Goal: Task Accomplishment & Management: Use online tool/utility

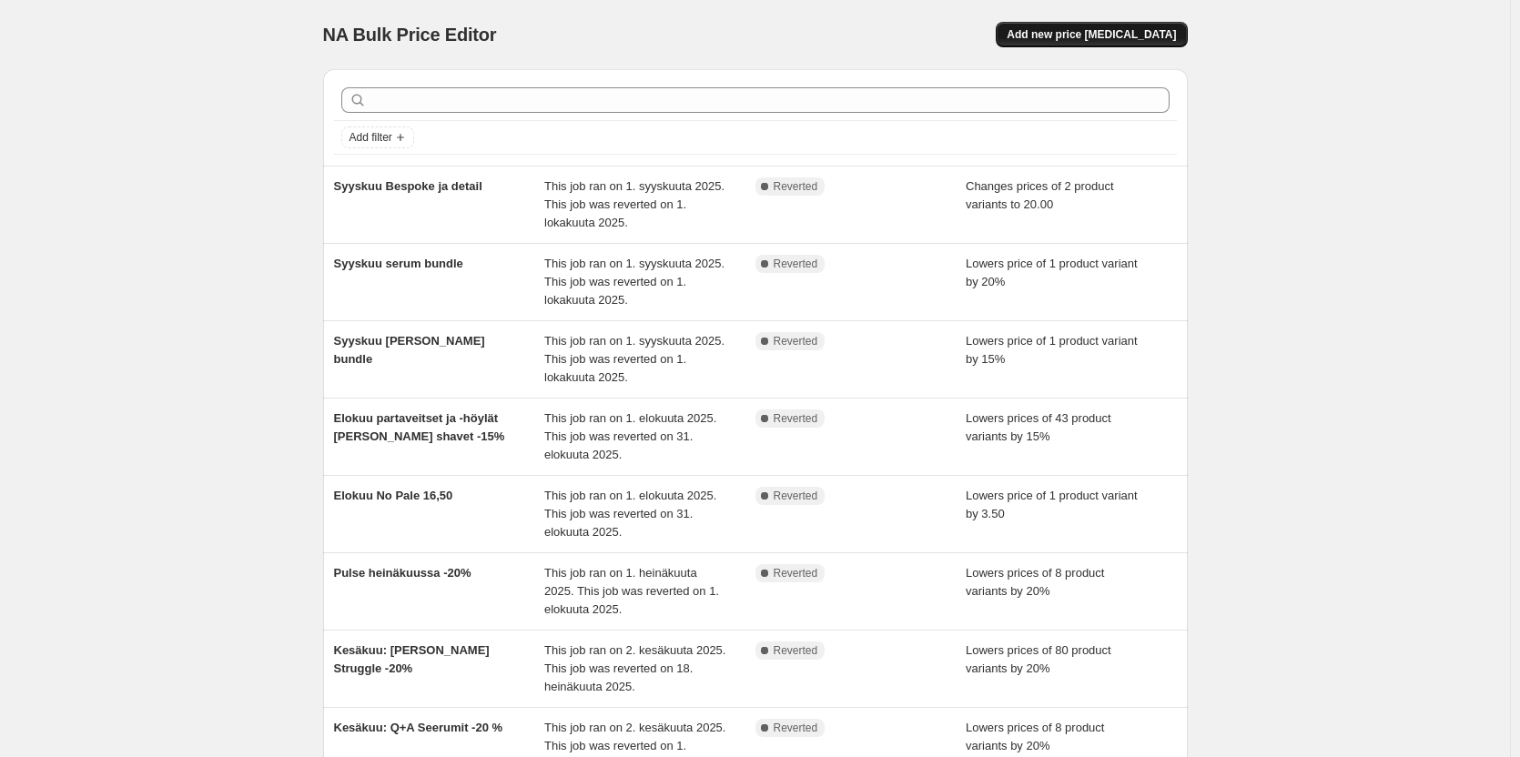
click at [1128, 38] on span "Add new price [MEDICAL_DATA]" at bounding box center [1091, 34] width 169 height 15
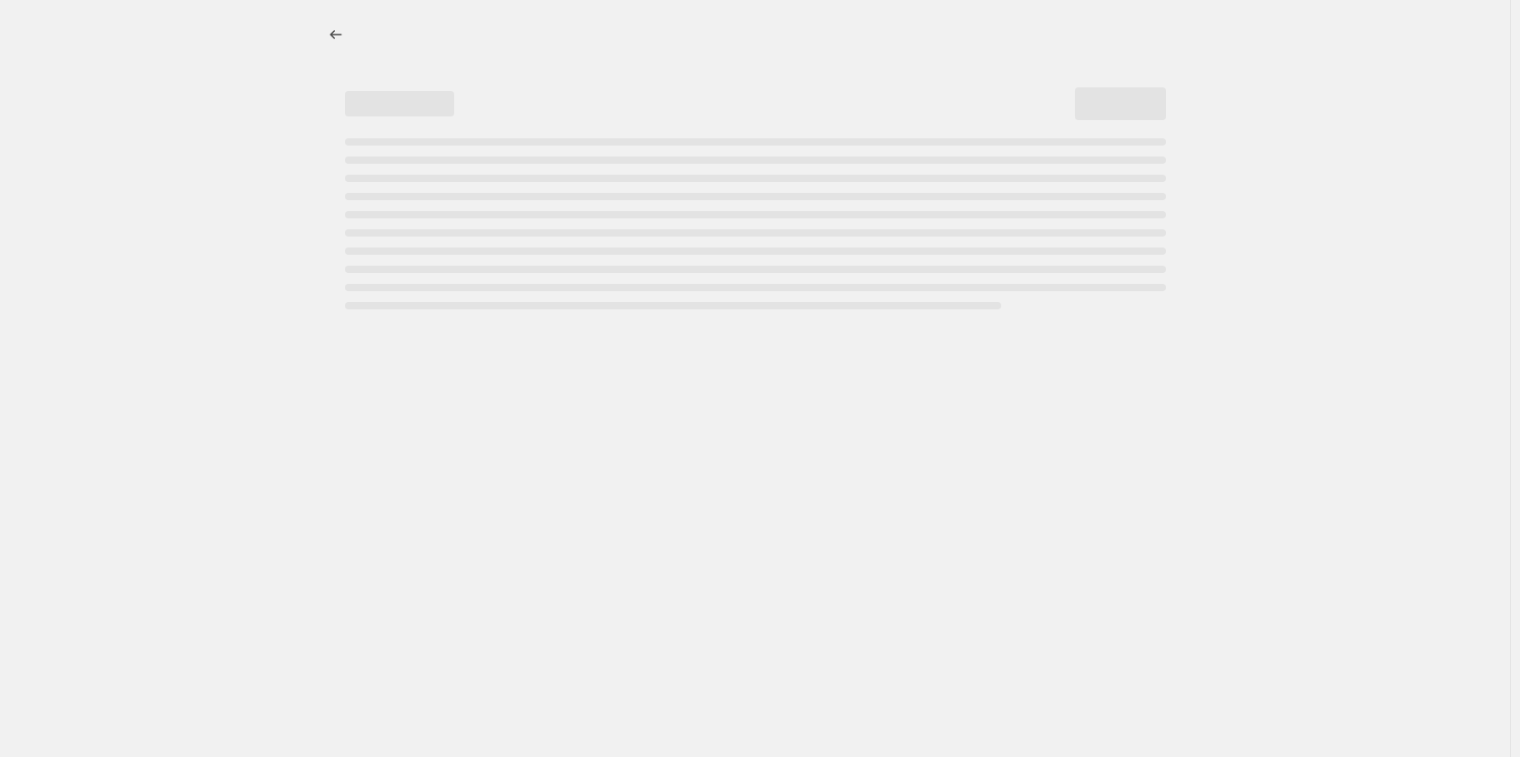
select select "percentage"
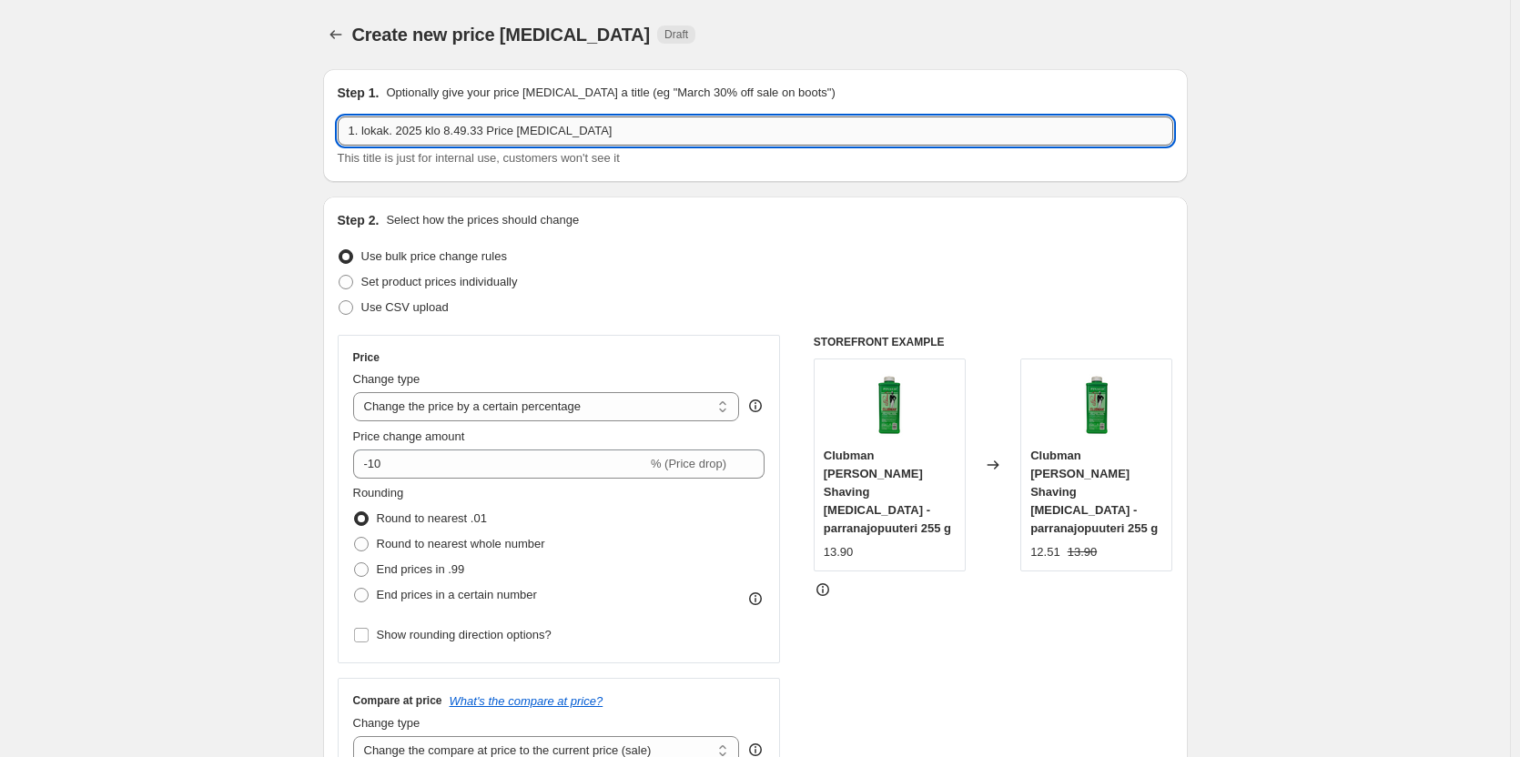
click at [524, 144] on input "1. lokak. 2025 klo 8.49.33 Price [MEDICAL_DATA]" at bounding box center [756, 131] width 836 height 29
click at [625, 109] on div "Step 1. Optionally give your price [MEDICAL_DATA] a title (eg "March 30% off sa…" at bounding box center [756, 126] width 836 height 84
click at [616, 117] on input "1. lokak. 2025 klo 8.49.33 Price [MEDICAL_DATA]" at bounding box center [756, 131] width 836 height 29
type input "1"
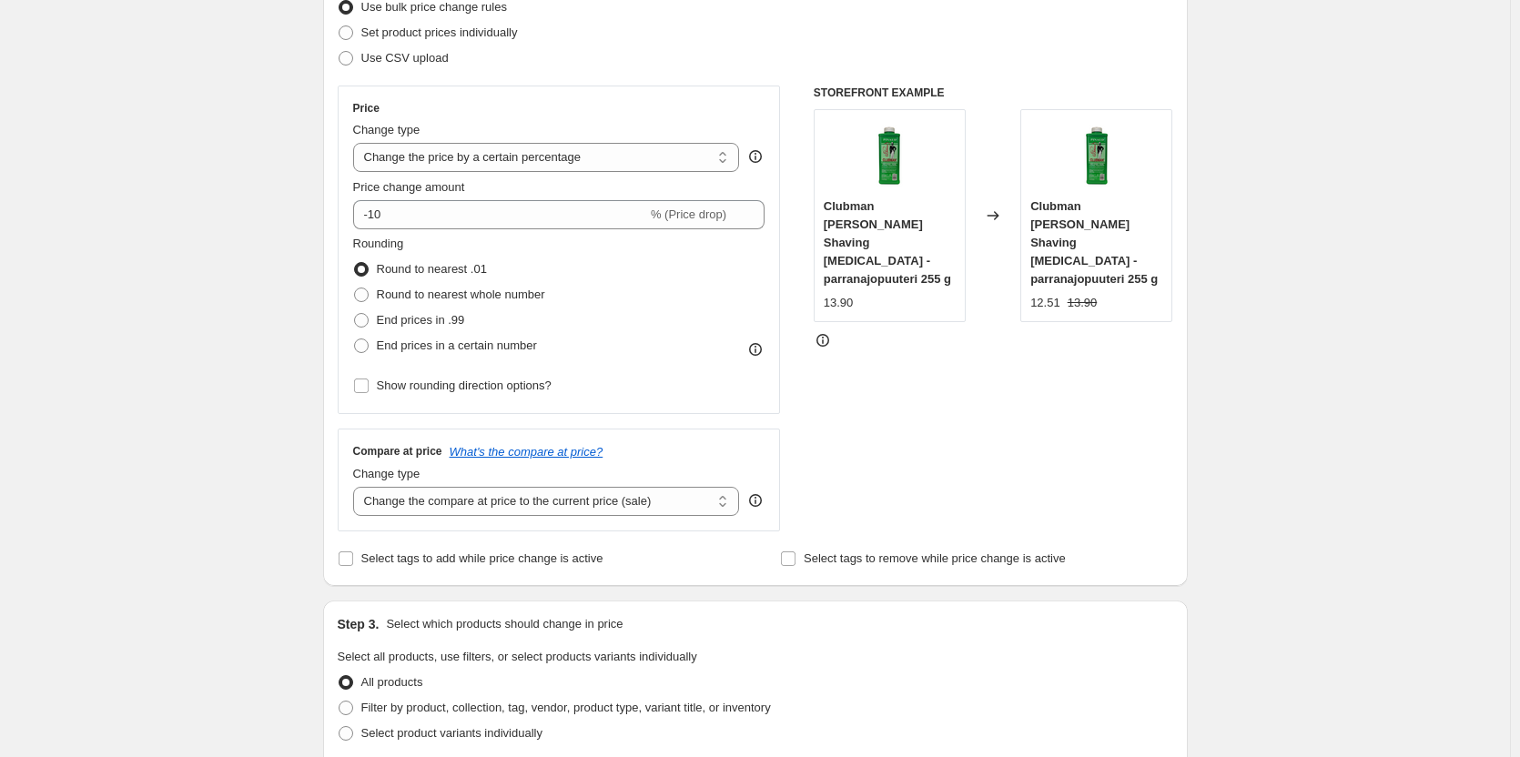
scroll to position [250, 0]
type input "lokakuu partasudit"
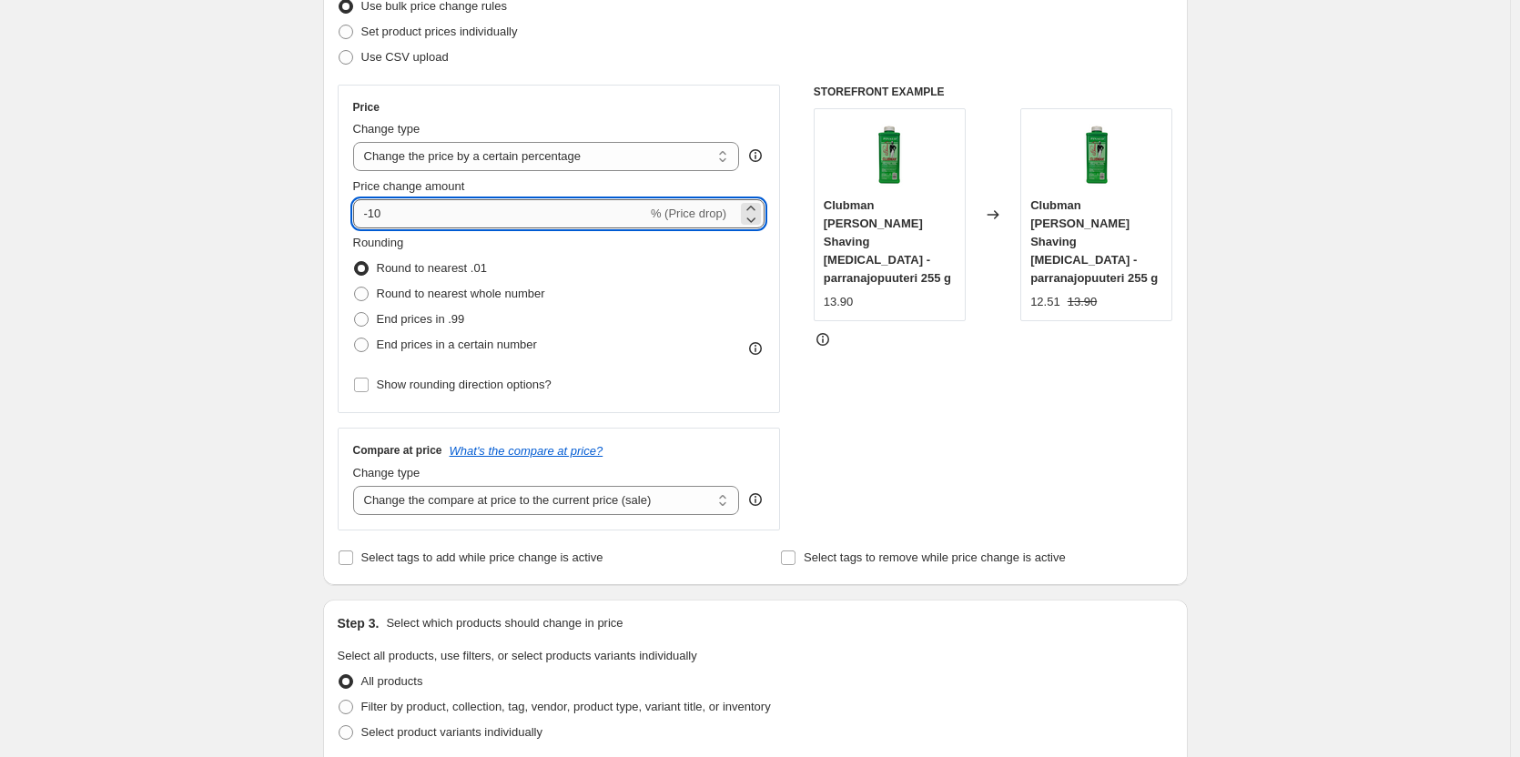
click at [523, 213] on input "-10" at bounding box center [500, 213] width 294 height 29
type input "-15"
click at [535, 155] on select "Change the price to a certain amount Change the price by a certain amount Chang…" at bounding box center [546, 156] width 387 height 29
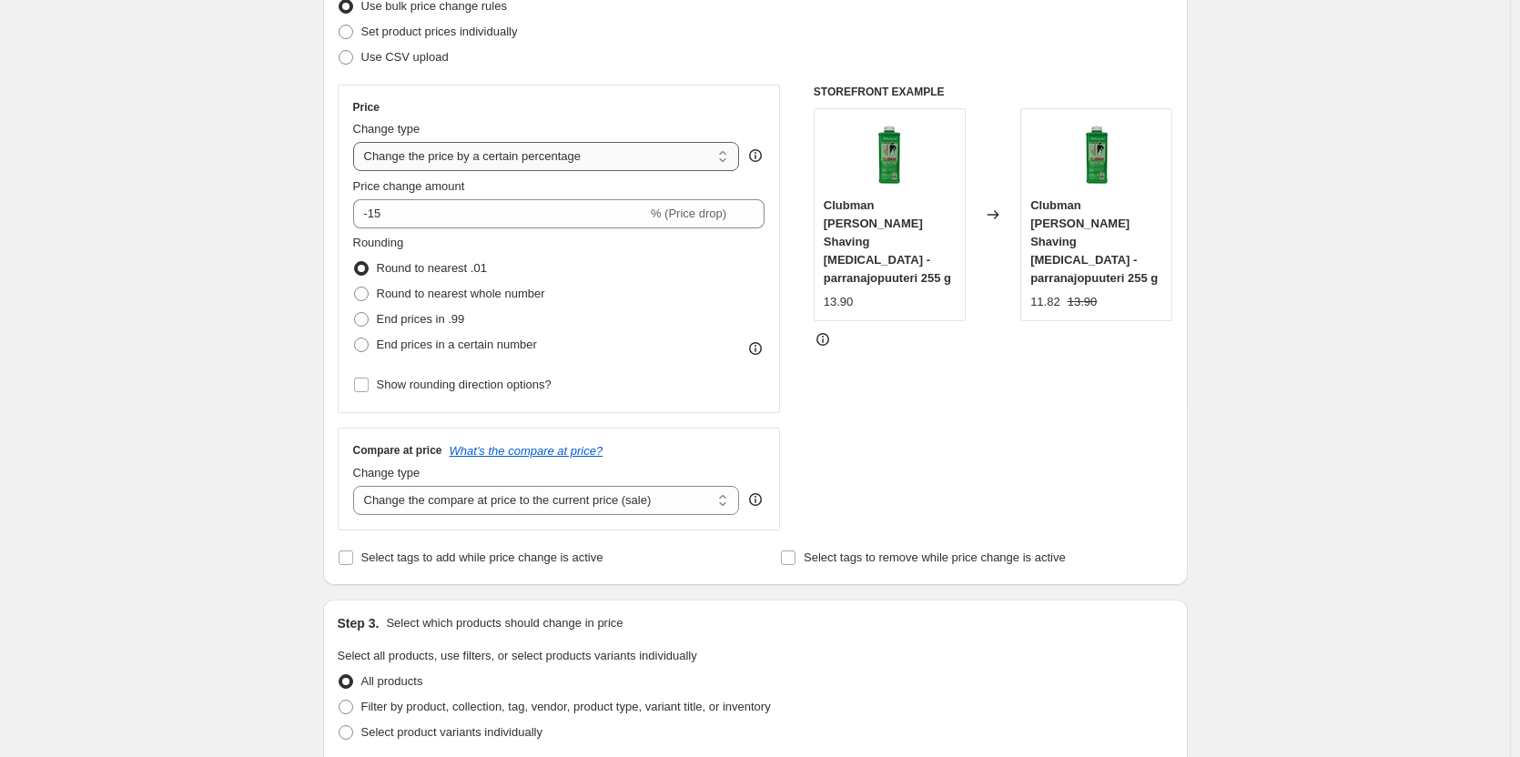
click at [357, 142] on select "Change the price to a certain amount Change the price by a certain amount Chang…" at bounding box center [546, 156] width 387 height 29
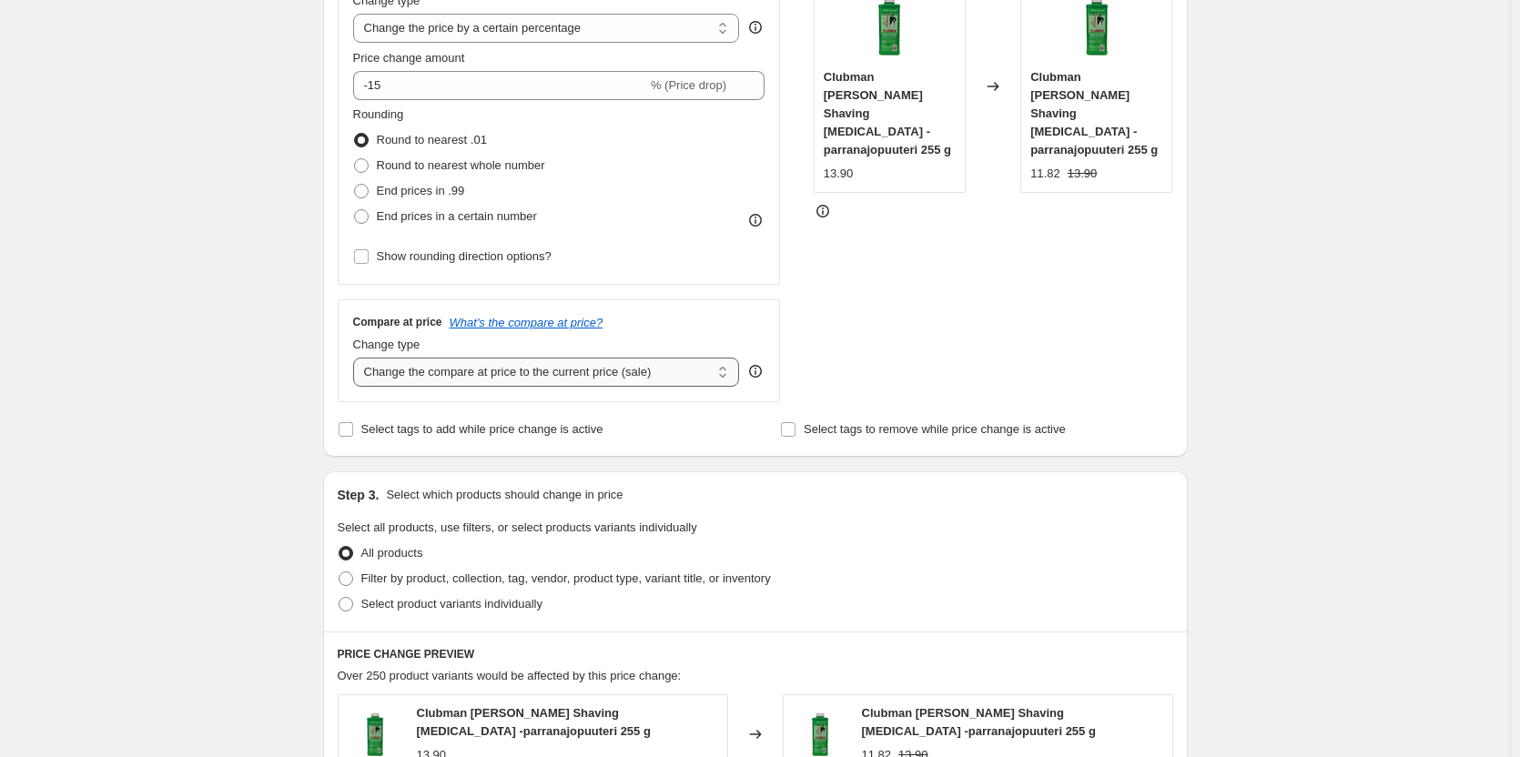
scroll to position [380, 0]
click at [554, 379] on select "Change the compare at price to the current price (sale) Change the compare at p…" at bounding box center [546, 371] width 387 height 29
click at [552, 381] on select "Change the compare at price to the current price (sale) Change the compare at p…" at bounding box center [546, 371] width 387 height 29
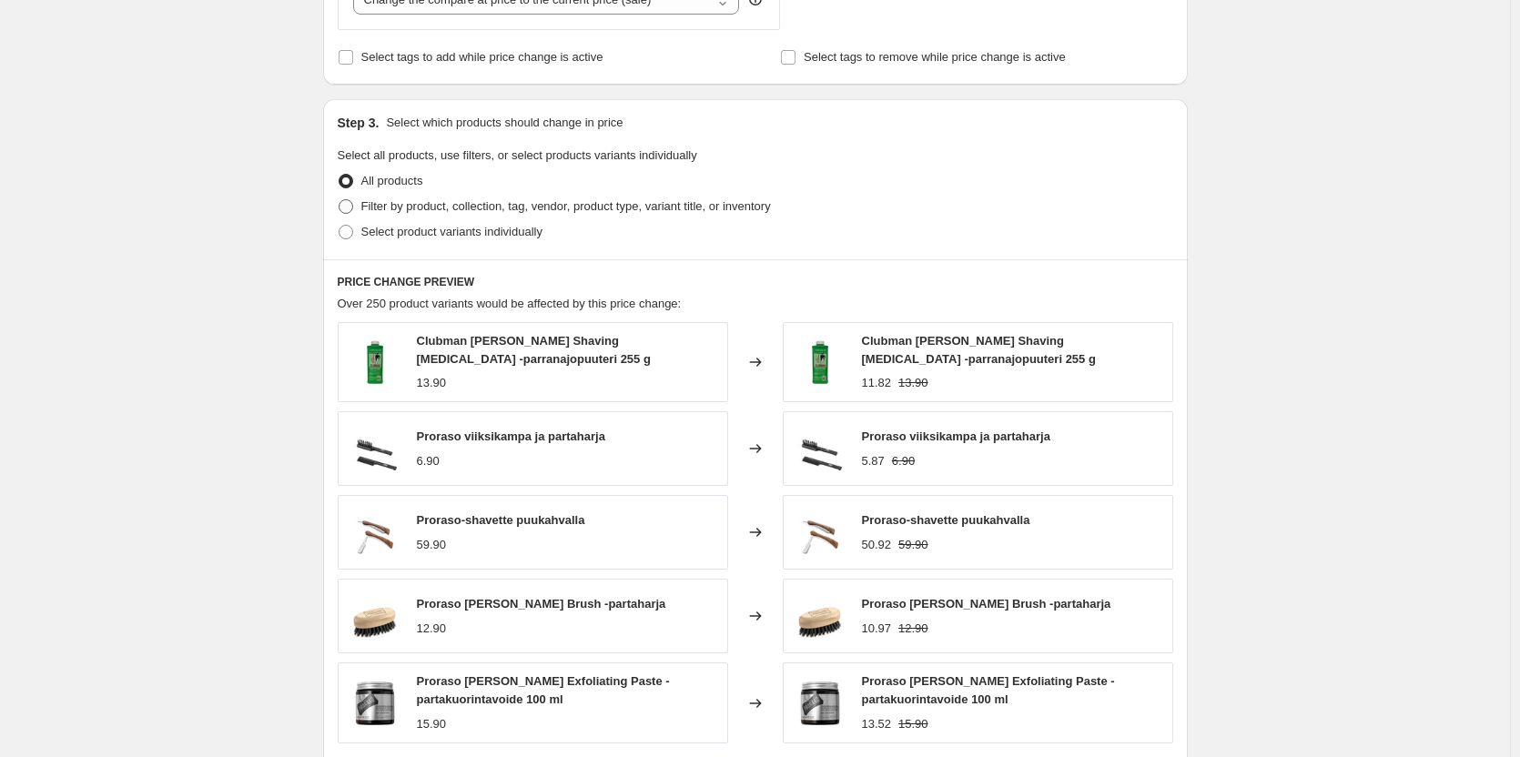
scroll to position [752, 0]
click at [505, 196] on label "Filter by product, collection, tag, vendor, product type, variant title, or inv…" at bounding box center [554, 205] width 433 height 25
click at [340, 198] on input "Filter by product, collection, tag, vendor, product type, variant title, or inv…" at bounding box center [339, 198] width 1 height 1
radio input "true"
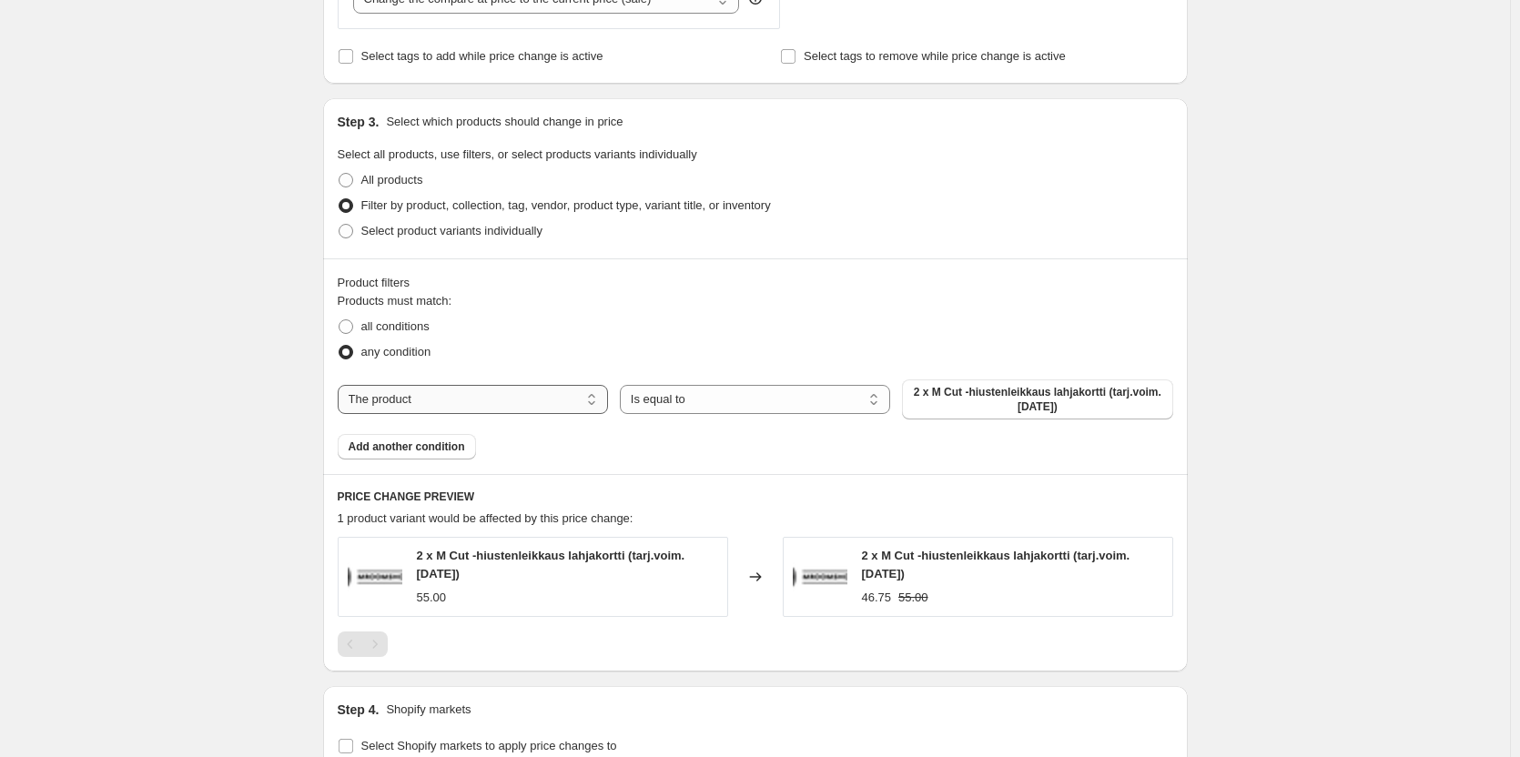
click at [519, 402] on select "The product The product's collection The product's tag The product's vendor The…" at bounding box center [473, 399] width 270 height 29
select select "collection"
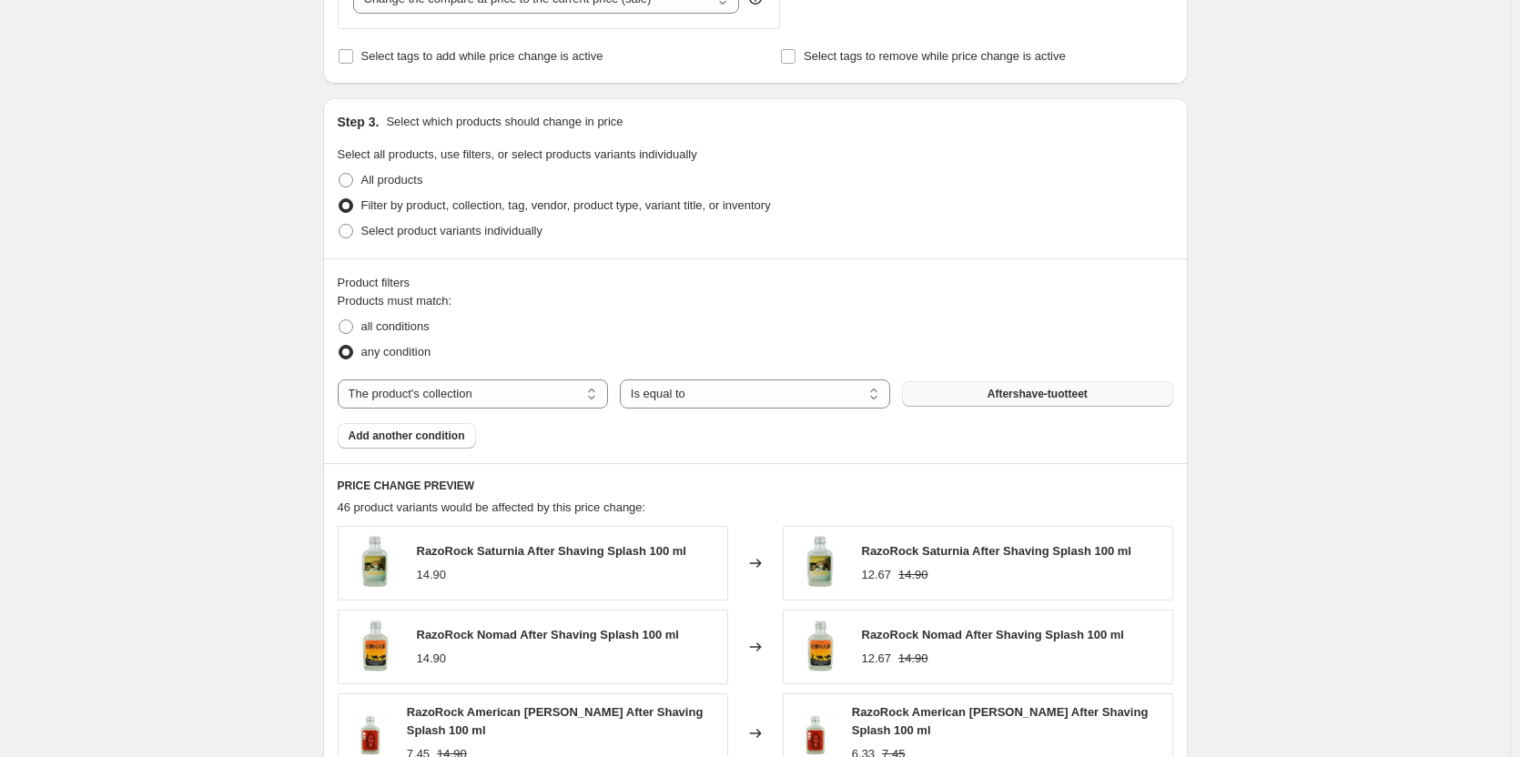
click at [1010, 399] on span "Aftershave-tuotteet" at bounding box center [1038, 394] width 100 height 15
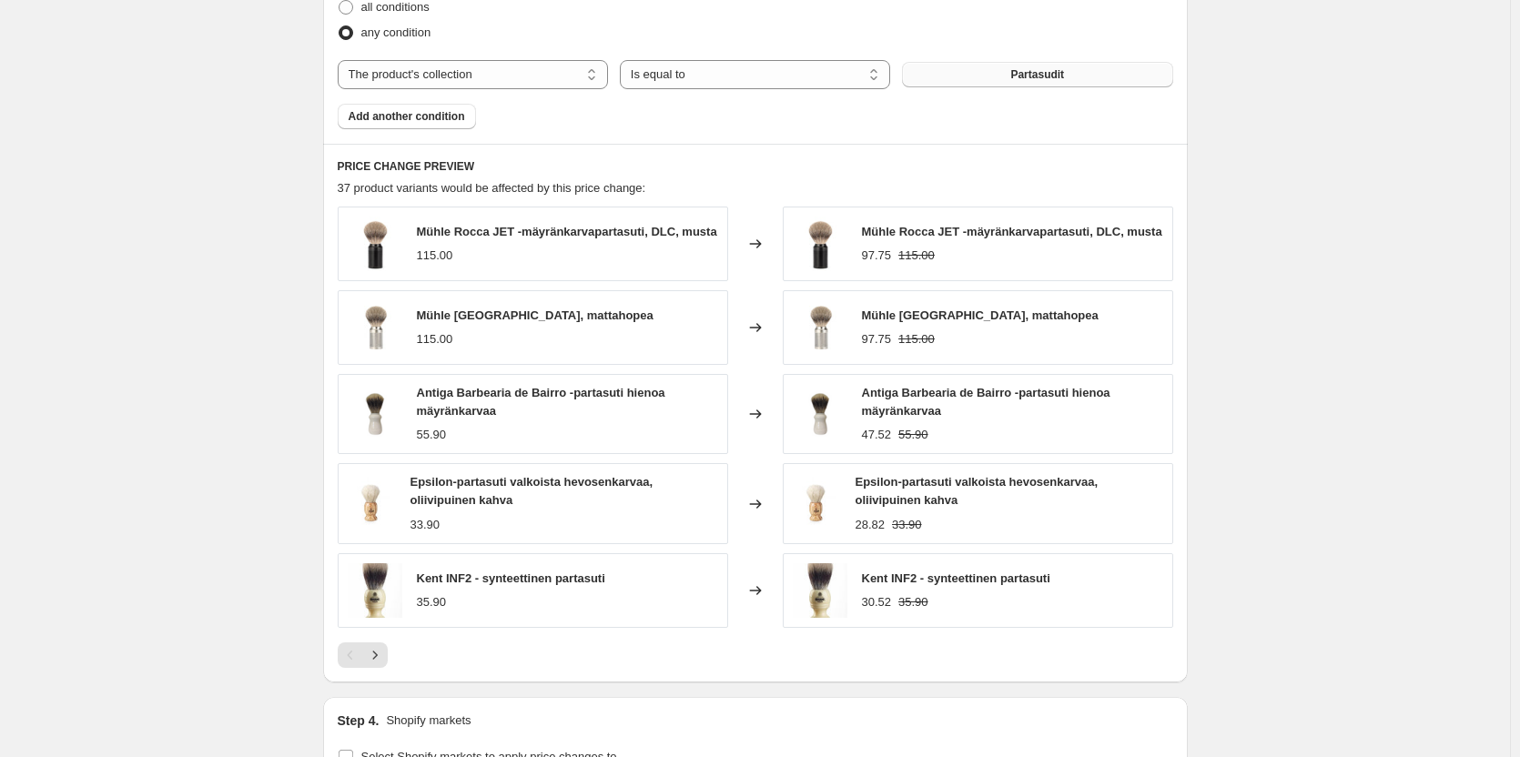
scroll to position [1382, 0]
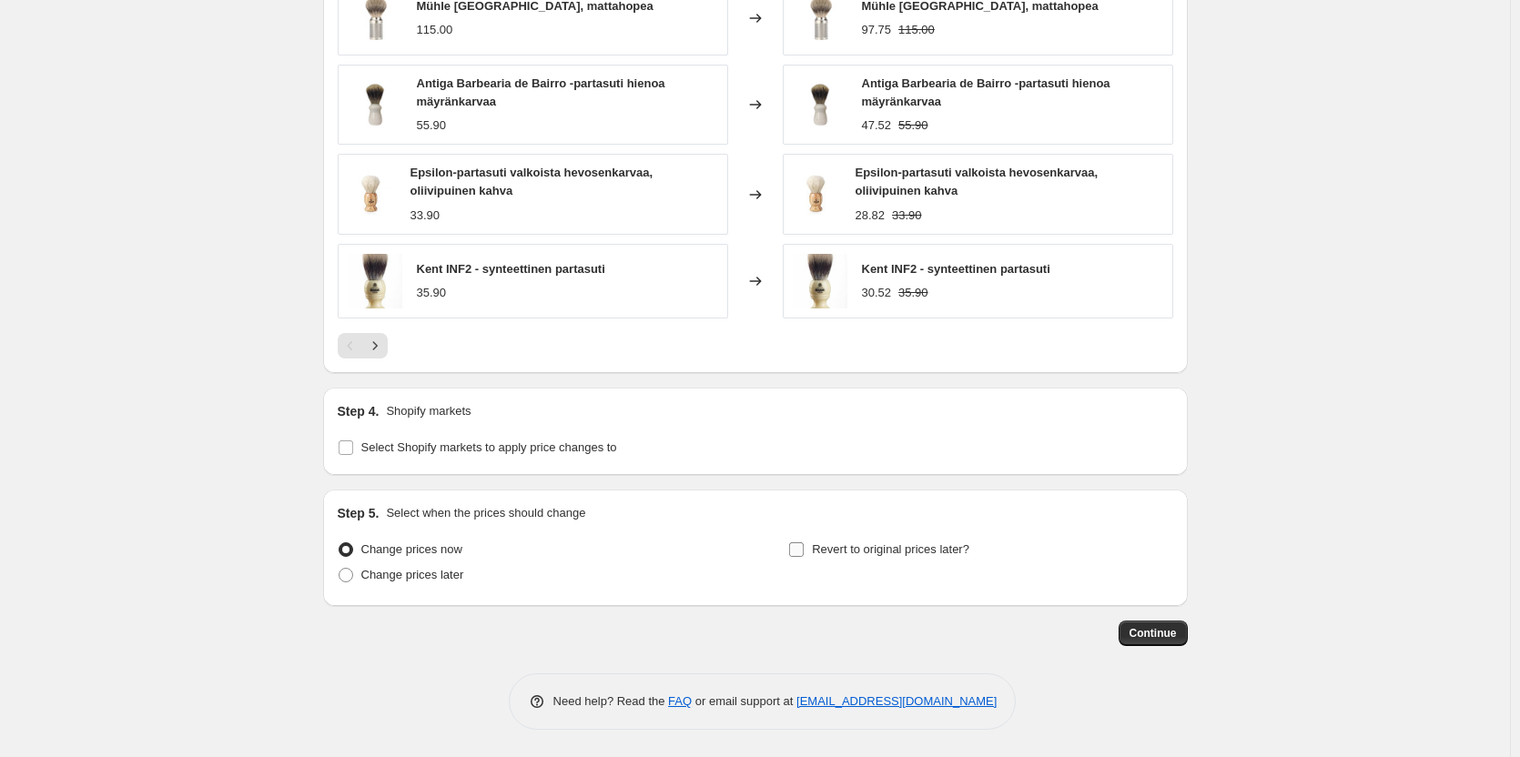
click at [800, 552] on input "Revert to original prices later?" at bounding box center [796, 550] width 15 height 15
checkbox input "true"
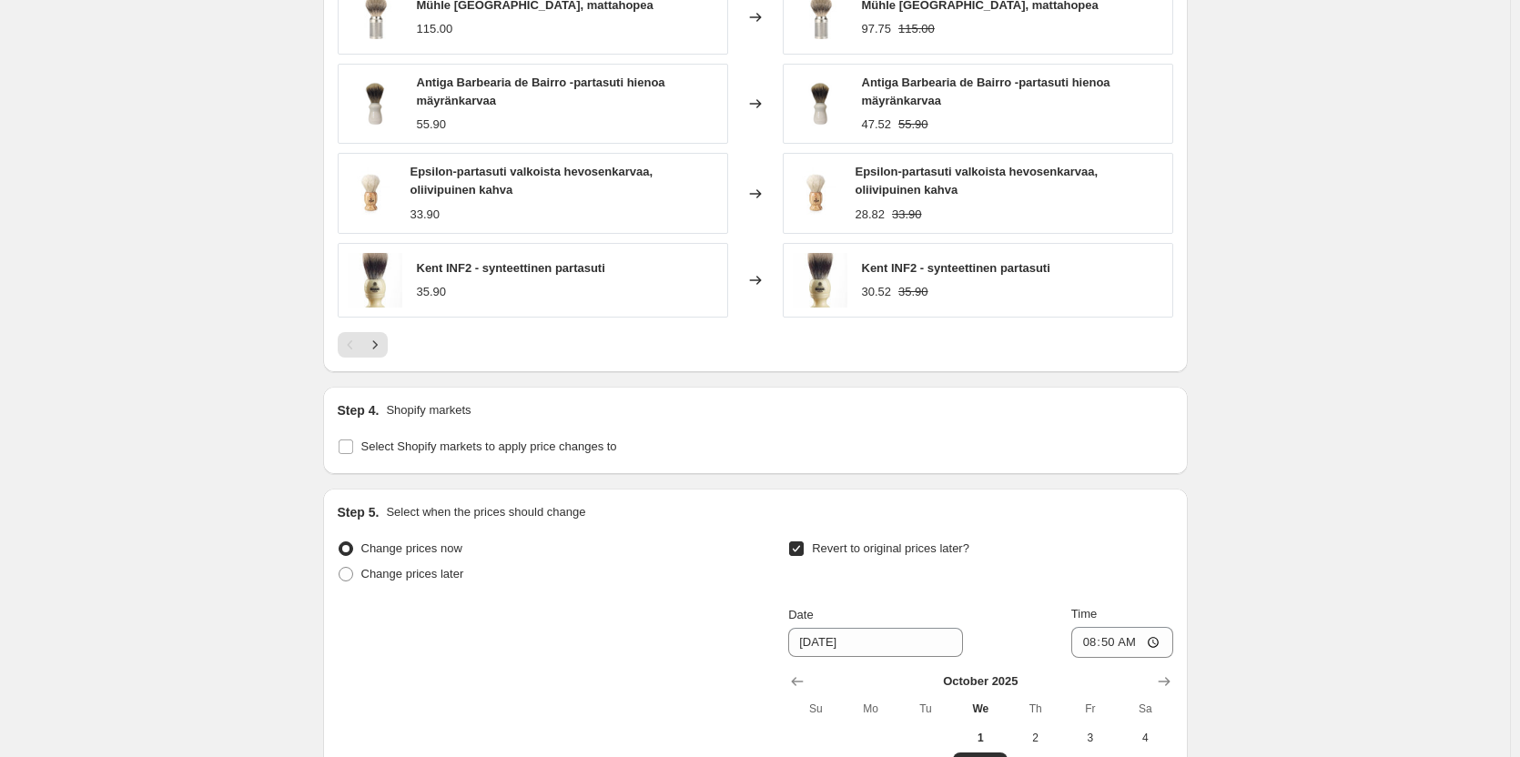
scroll to position [1693, 0]
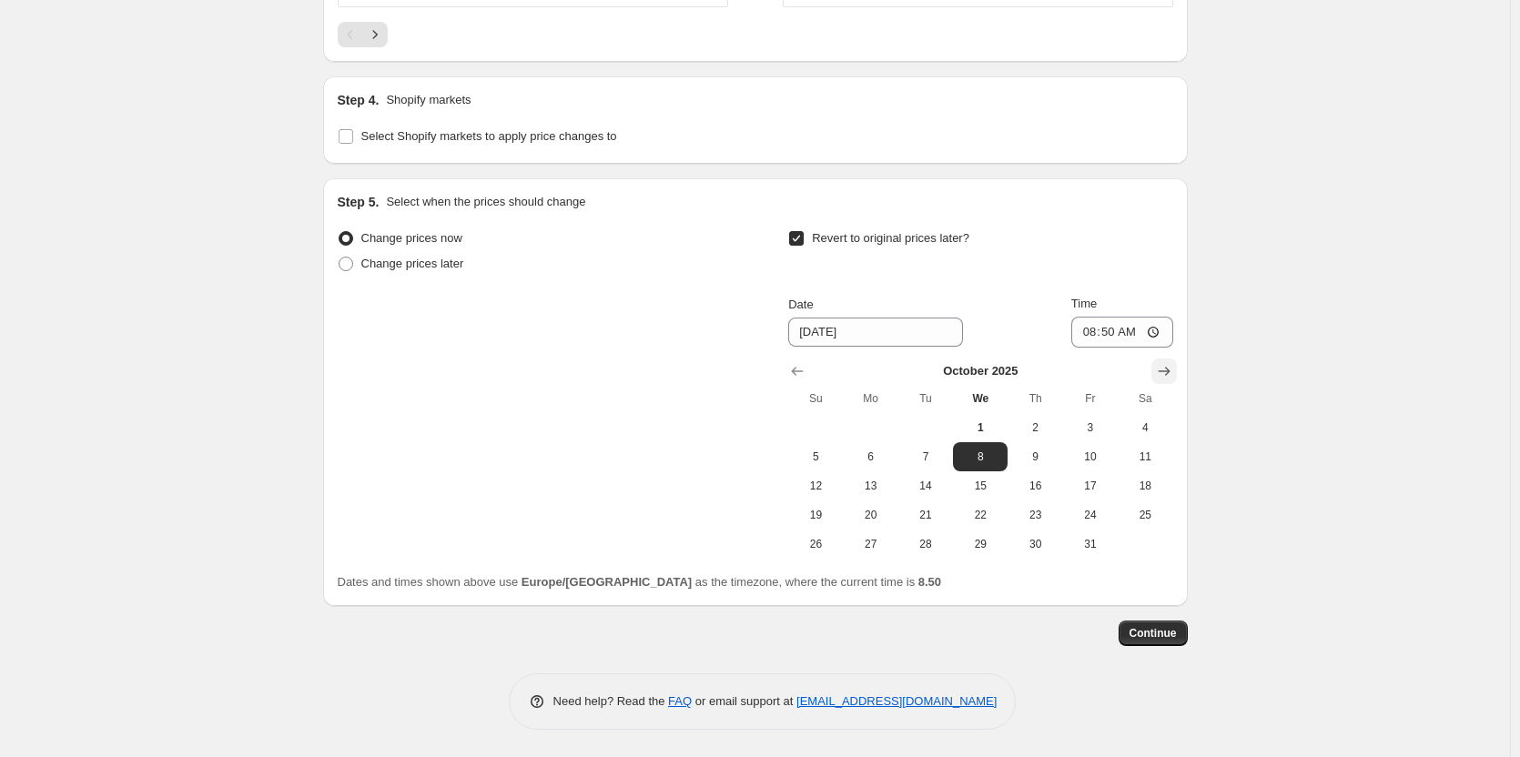
click at [1170, 368] on icon "Show next month, November 2025" at bounding box center [1164, 371] width 12 height 9
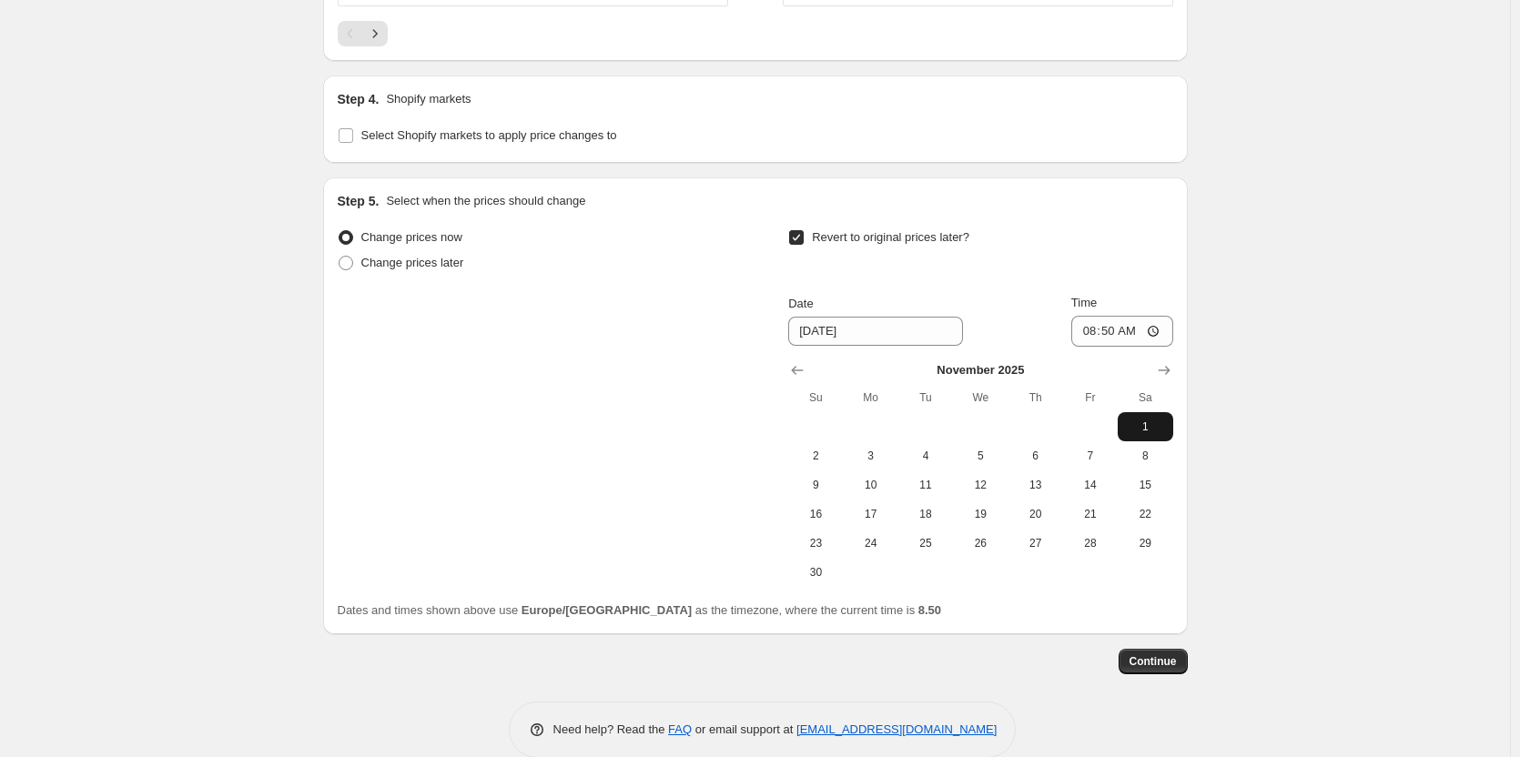
click at [1140, 425] on span "1" at bounding box center [1145, 427] width 40 height 15
type input "[DATE]"
click at [1118, 334] on input "08:50" at bounding box center [1123, 331] width 102 height 31
type input "00:50"
click at [1133, 333] on input "00:50" at bounding box center [1123, 331] width 102 height 31
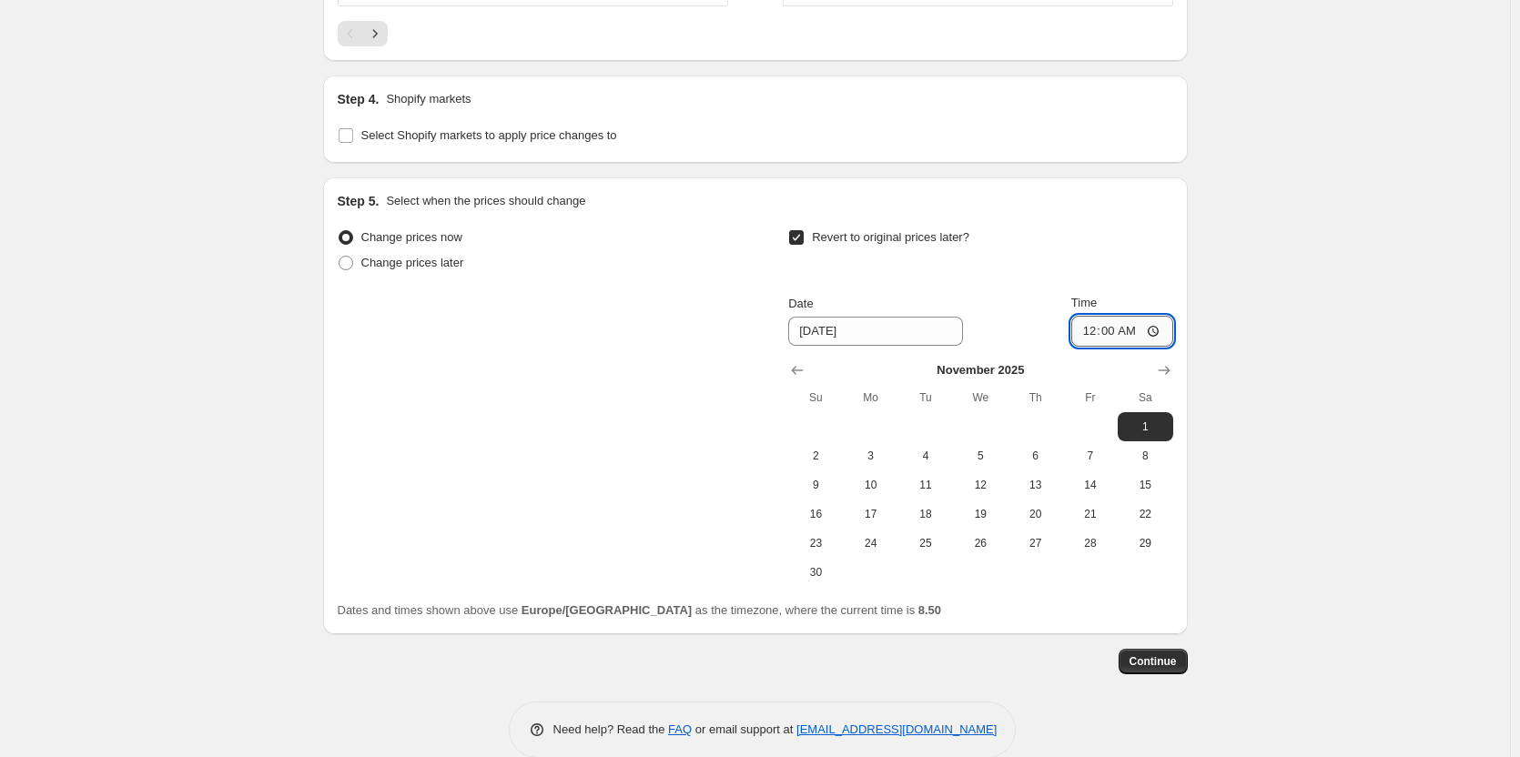
type input "00:01"
click at [1161, 656] on span "Continue" at bounding box center [1153, 662] width 47 height 15
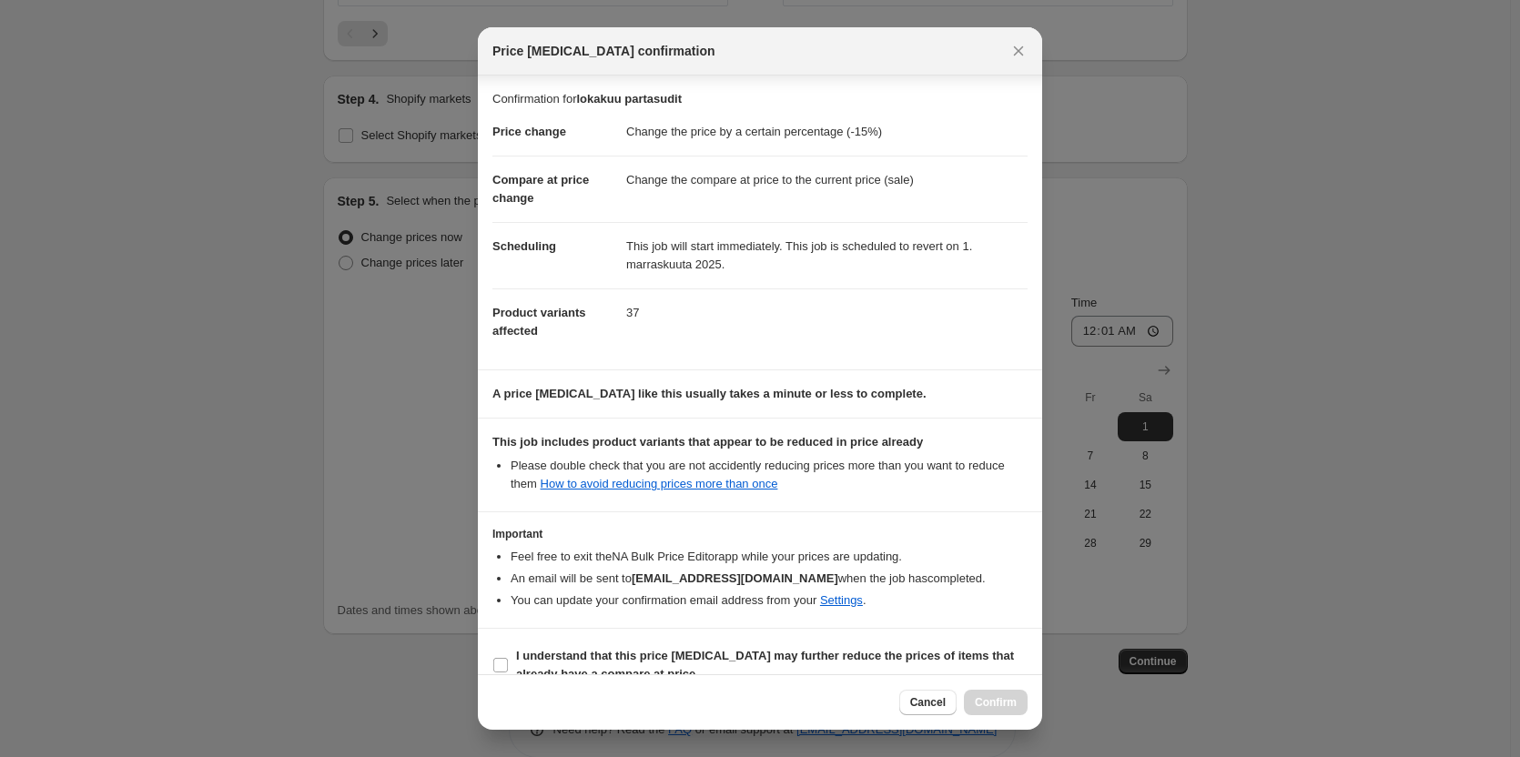
scroll to position [27, 0]
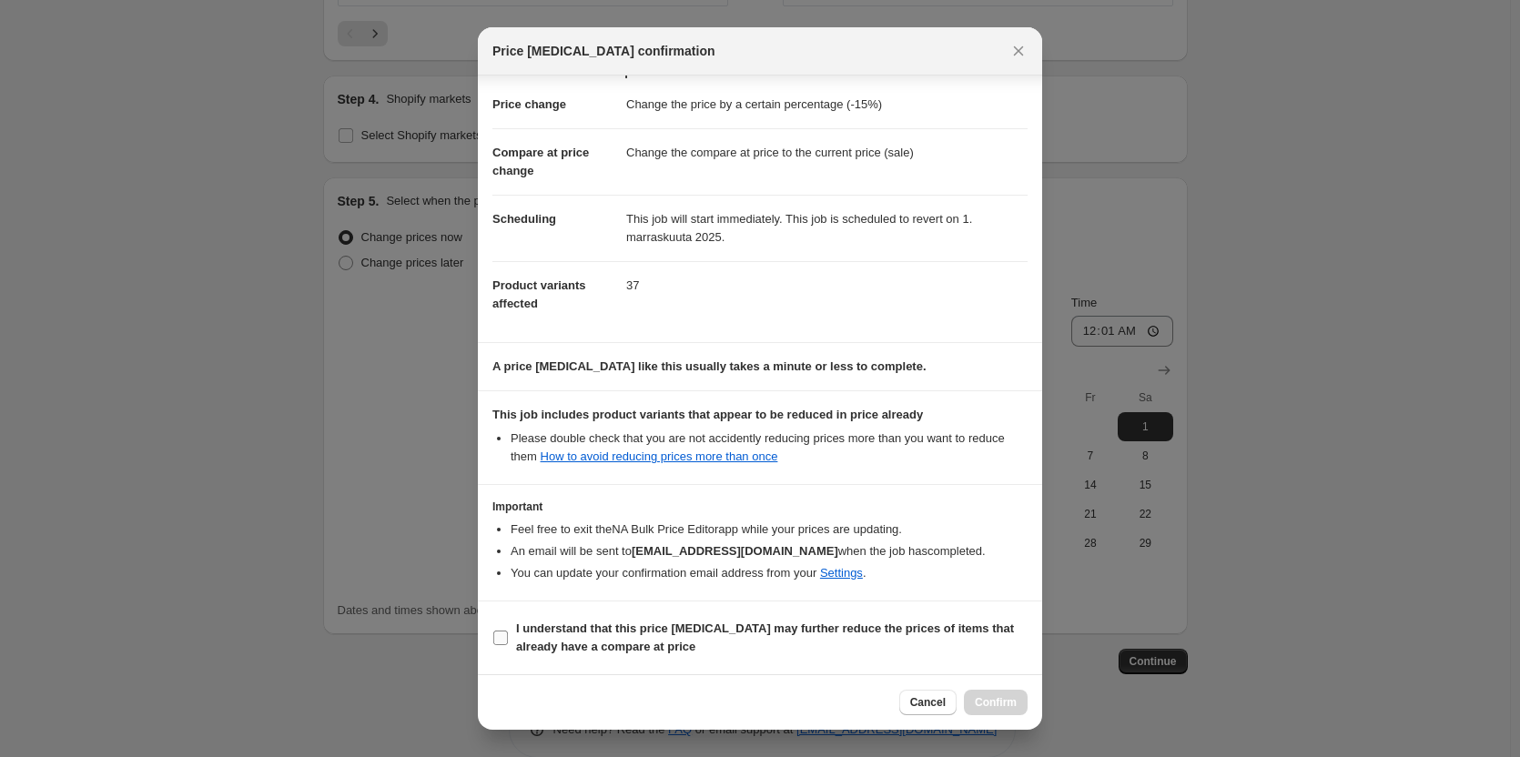
click at [660, 639] on span "I understand that this price [MEDICAL_DATA] may further reduce the prices of it…" at bounding box center [772, 638] width 512 height 36
click at [508, 639] on input "I understand that this price [MEDICAL_DATA] may further reduce the prices of it…" at bounding box center [500, 638] width 15 height 15
checkbox input "true"
click at [990, 702] on span "Confirm" at bounding box center [996, 703] width 42 height 15
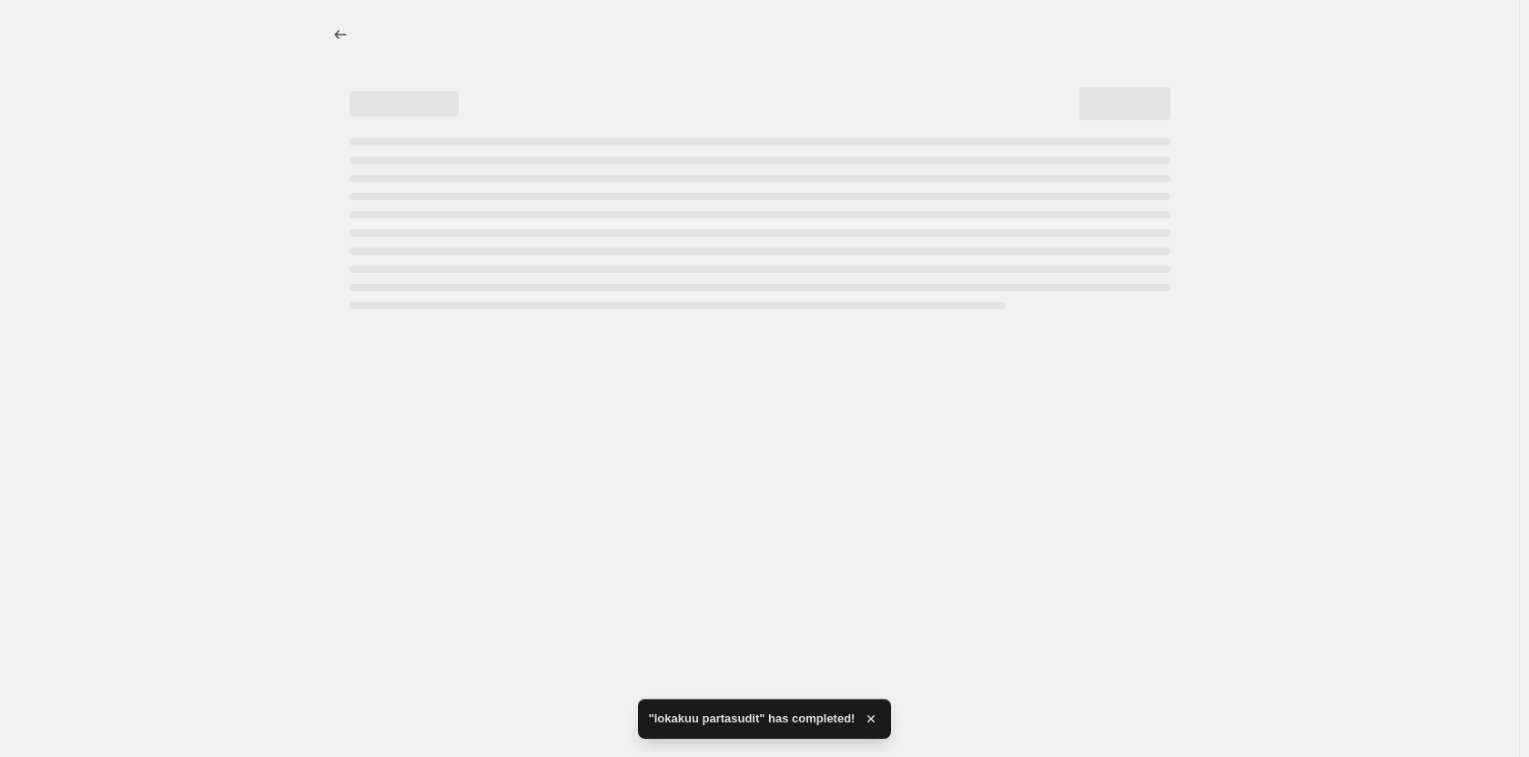
select select "percentage"
select select "collection"
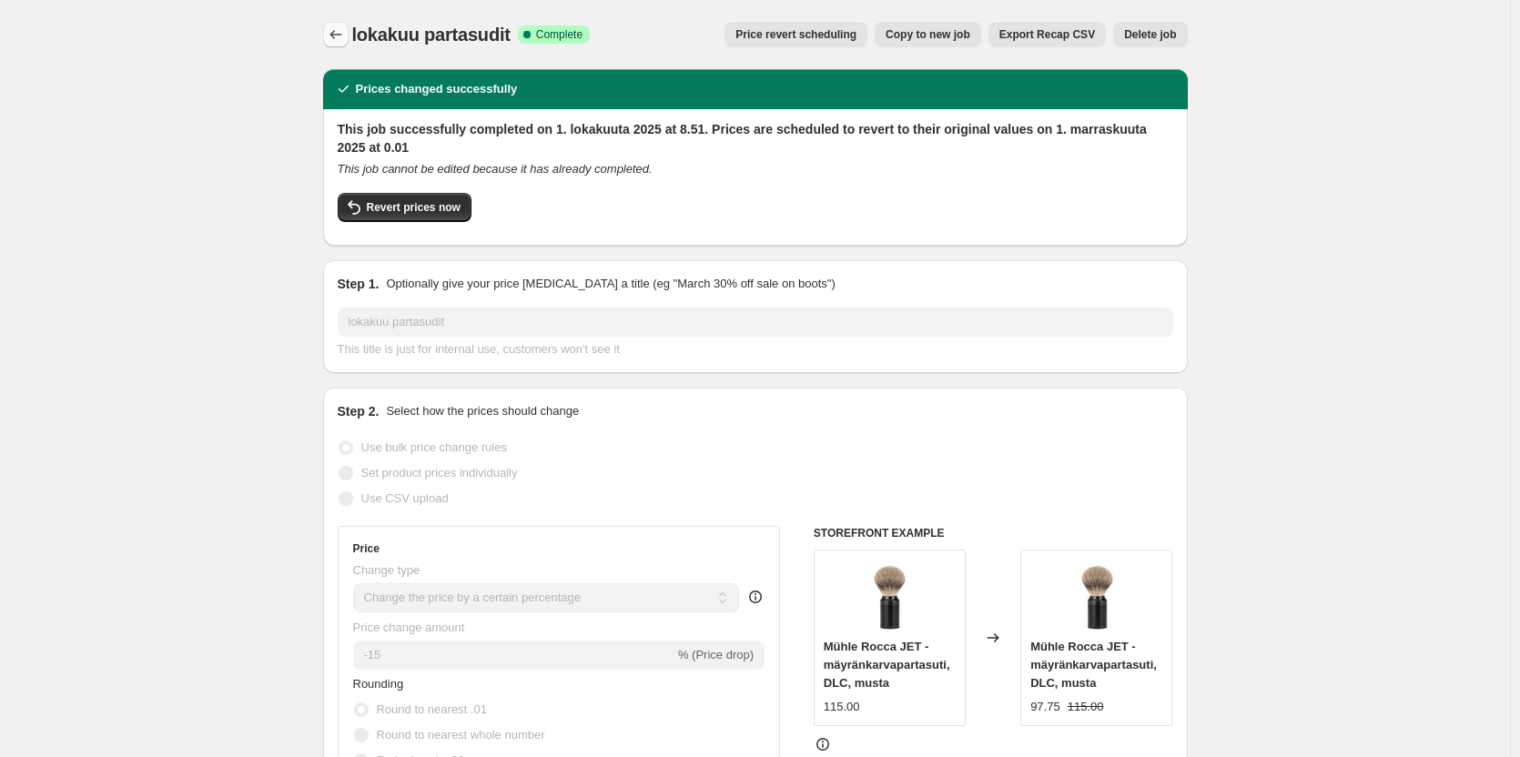
click at [344, 28] on icon "Price change jobs" at bounding box center [336, 34] width 18 height 18
